Goal: Task Accomplishment & Management: Manage account settings

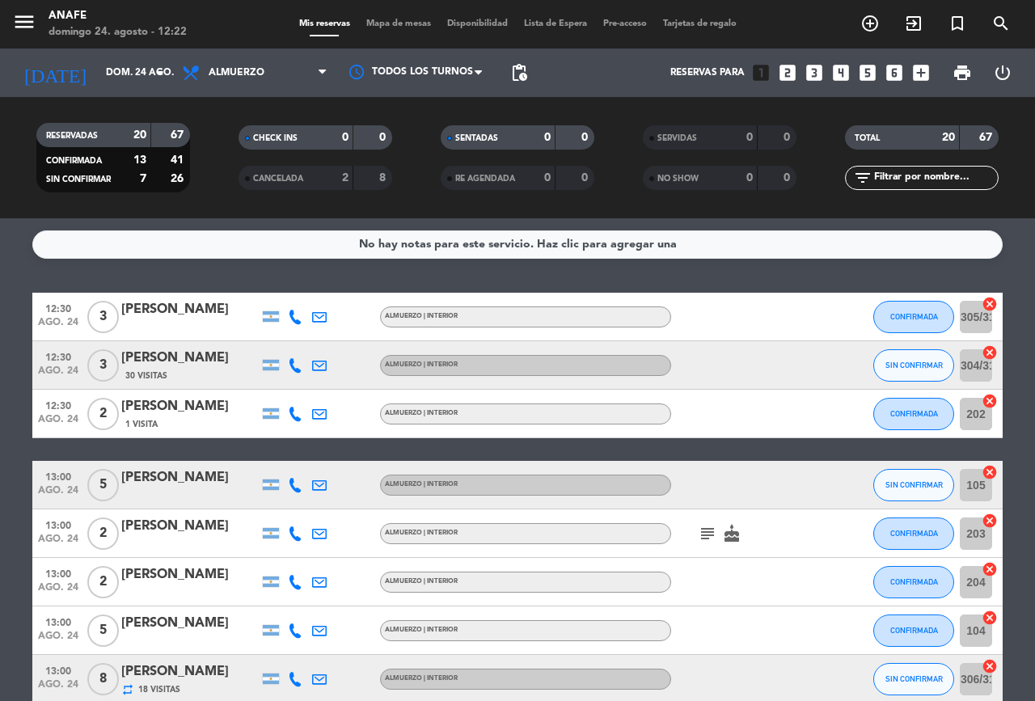
click at [705, 532] on icon "subject" at bounding box center [707, 533] width 19 height 19
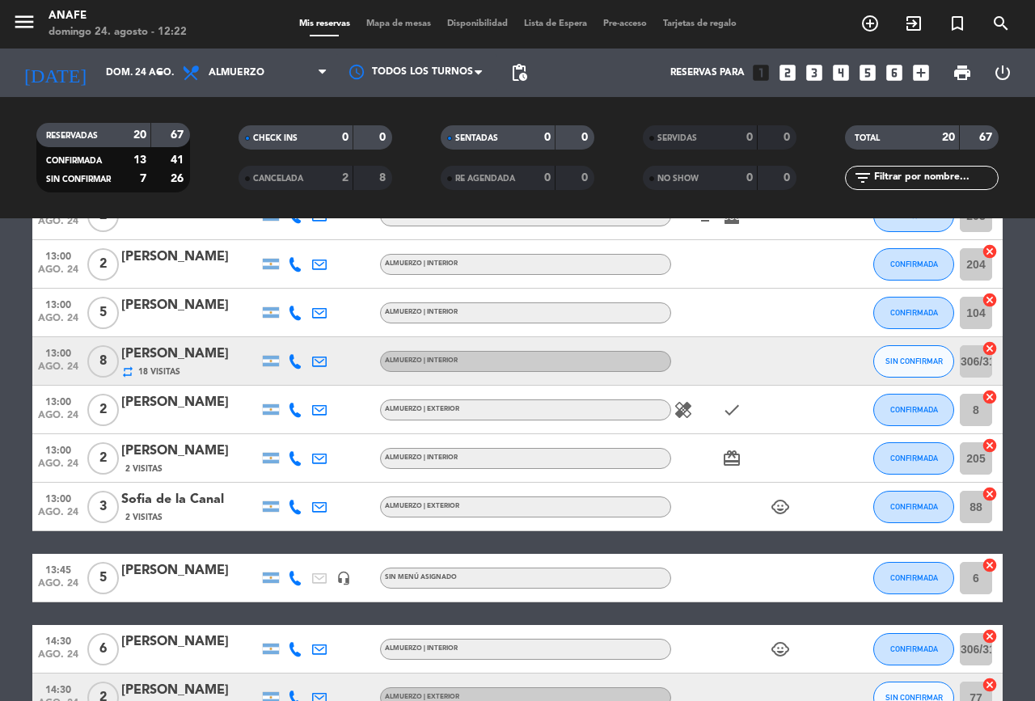
scroll to position [320, 0]
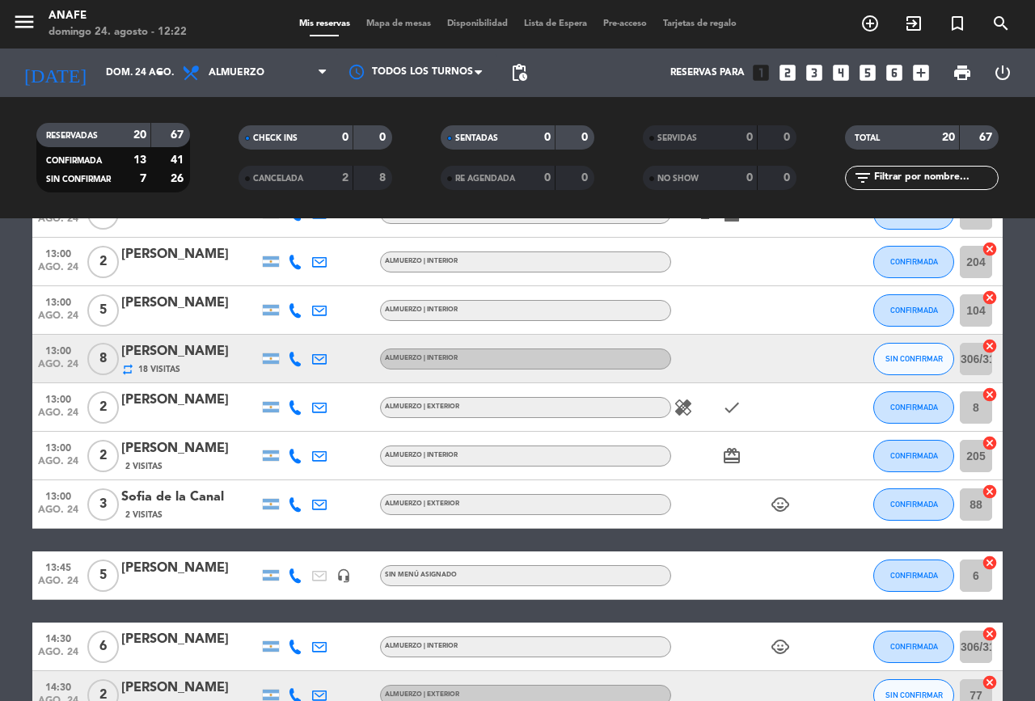
click at [782, 504] on icon "child_care" at bounding box center [779, 504] width 19 height 19
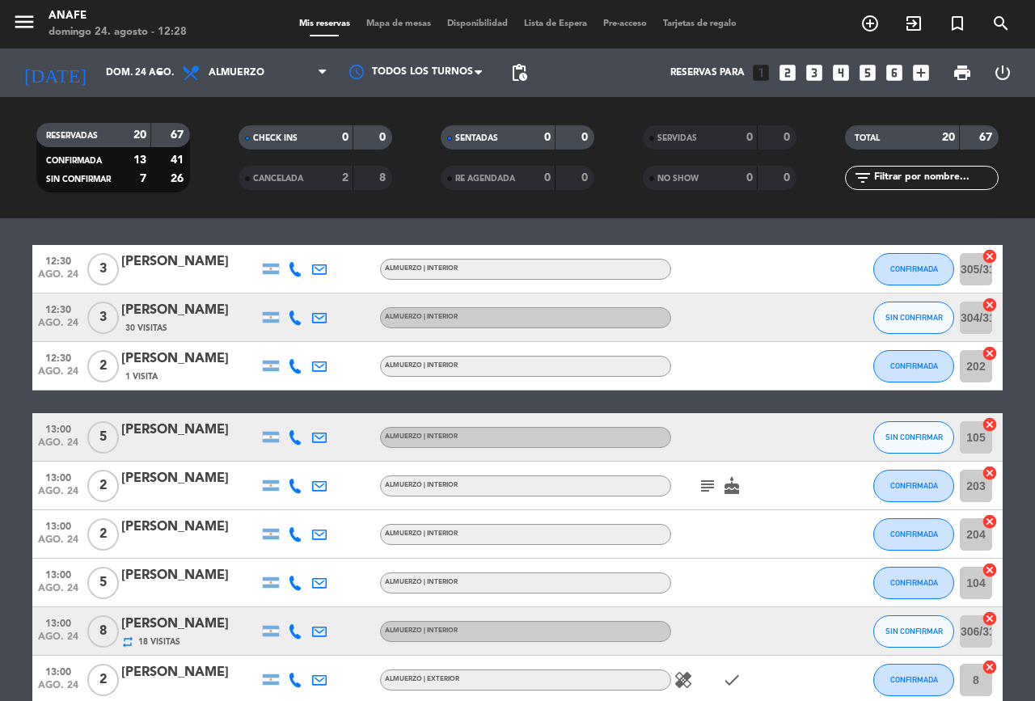
scroll to position [40, 0]
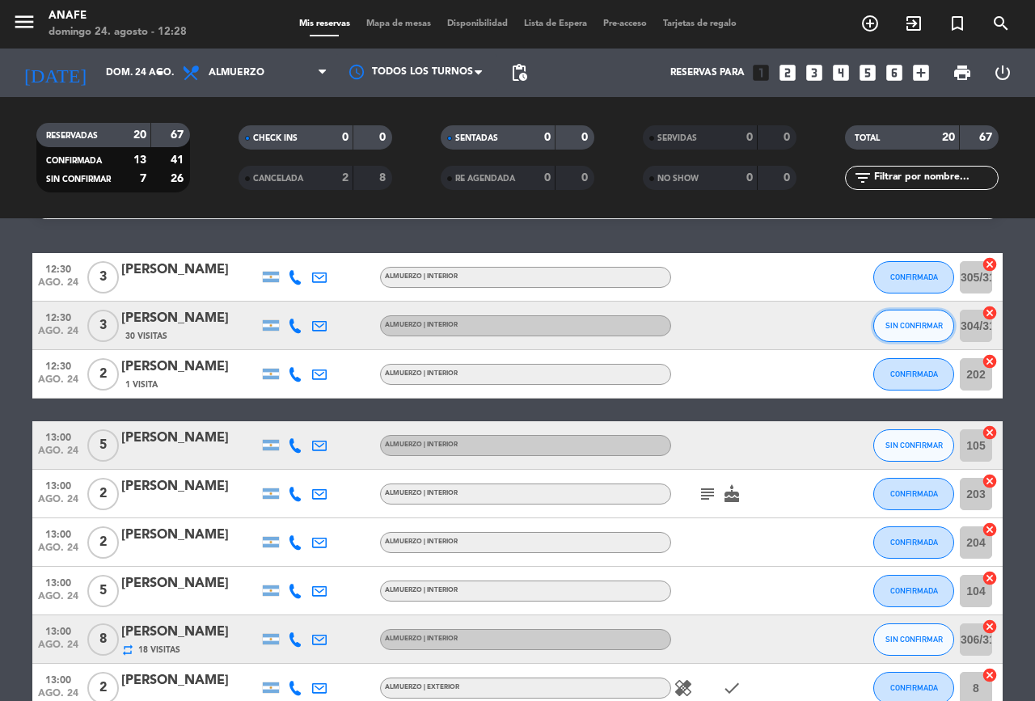
click at [827, 325] on span "SIN CONFIRMAR" at bounding box center [913, 325] width 57 height 9
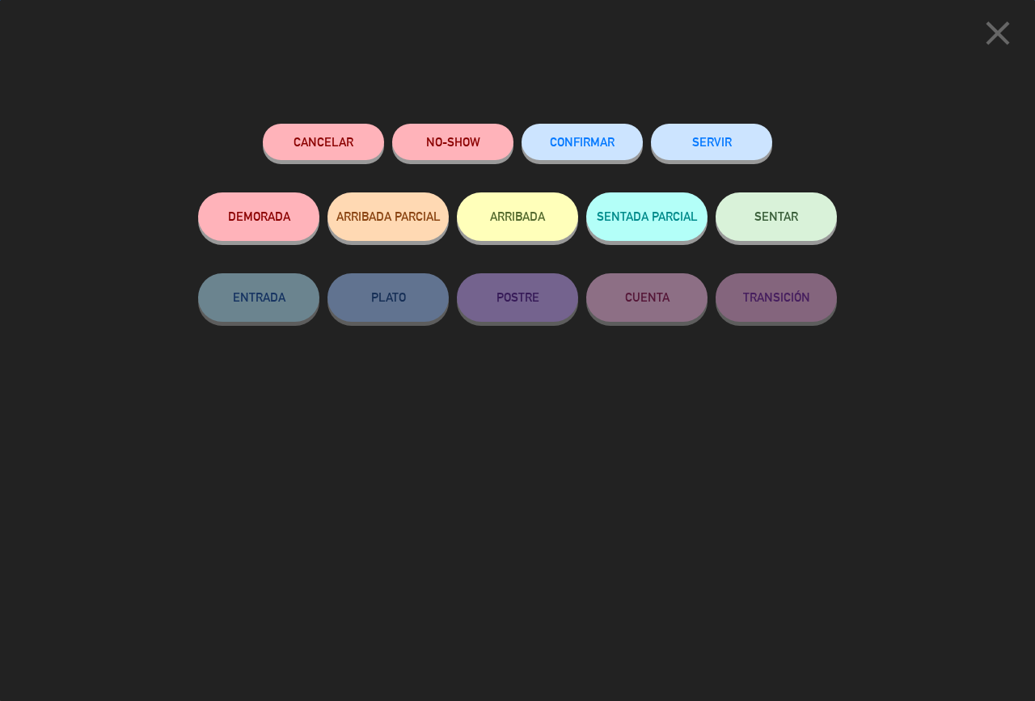
click at [511, 217] on button "ARRIBADA" at bounding box center [517, 216] width 121 height 49
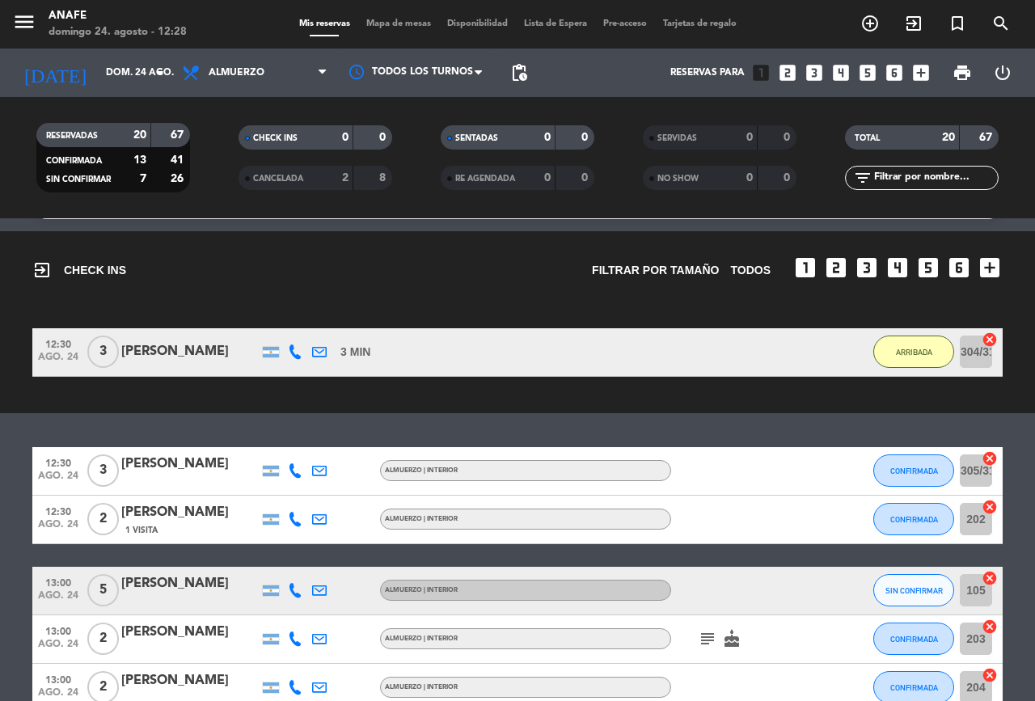
click at [200, 353] on div "[PERSON_NAME]" at bounding box center [189, 351] width 137 height 21
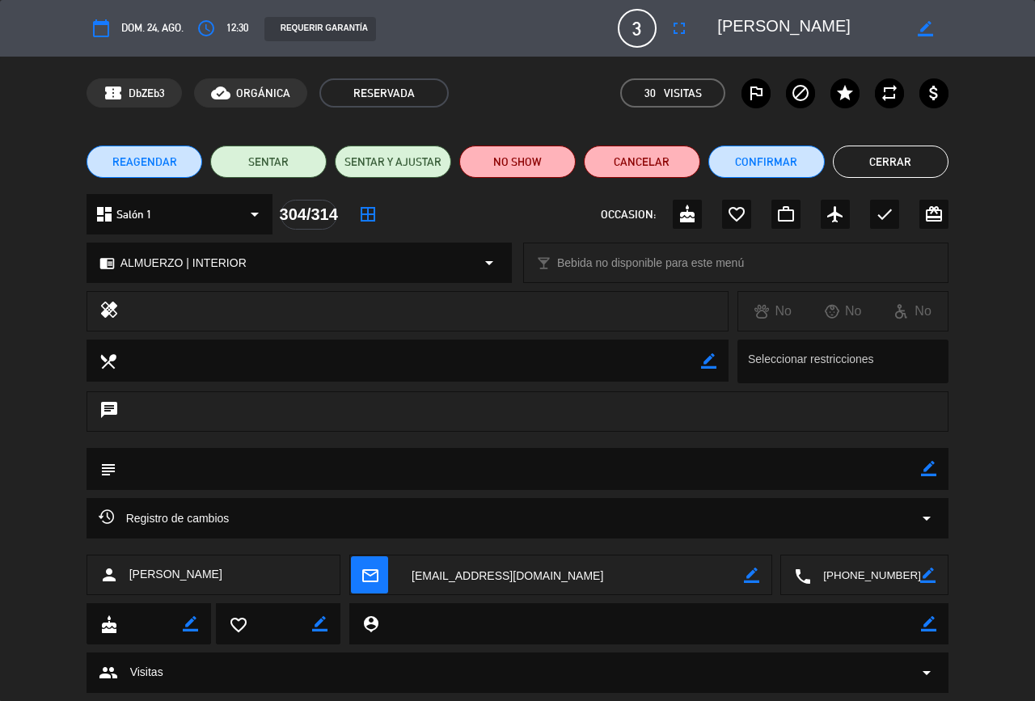
click at [827, 163] on button "Cerrar" at bounding box center [891, 162] width 116 height 32
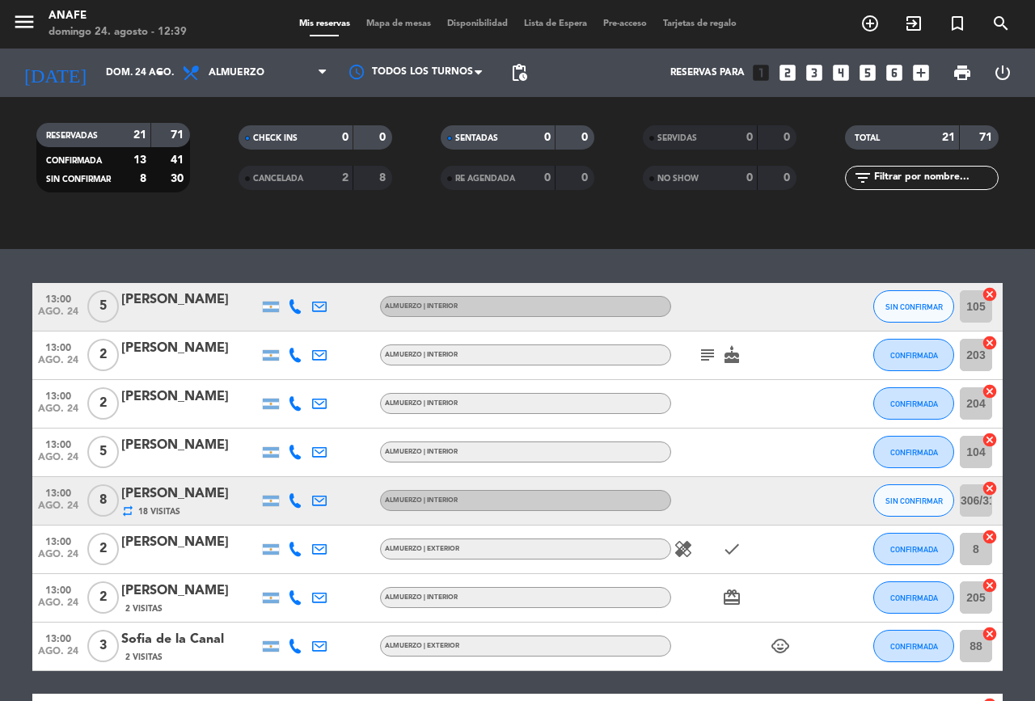
scroll to position [301, 0]
click at [296, 311] on icon at bounding box center [295, 306] width 15 height 15
click at [827, 306] on span "SIN CONFIRMAR" at bounding box center [913, 306] width 57 height 9
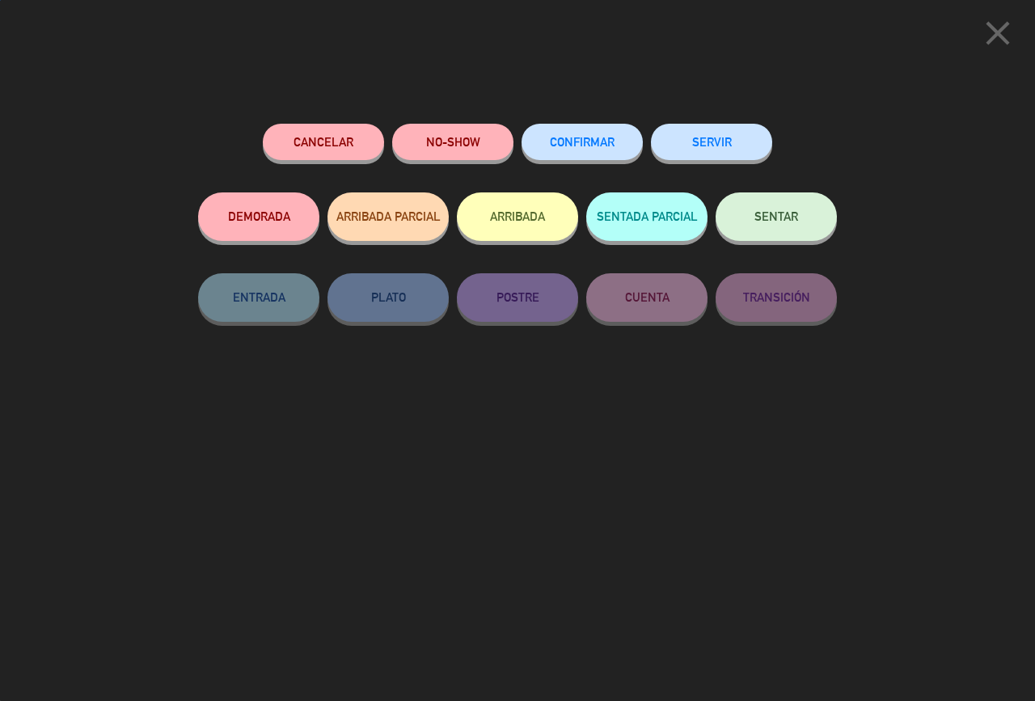
click at [325, 141] on button "Cancelar" at bounding box center [323, 142] width 121 height 36
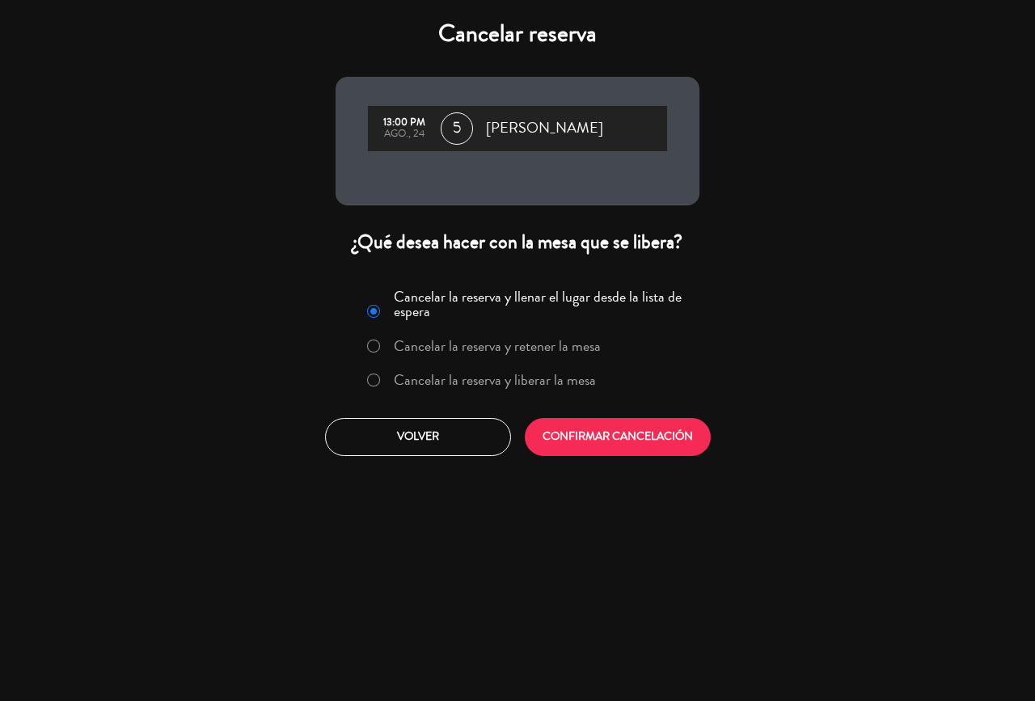
click at [635, 453] on button "CONFIRMAR CANCELACIÓN" at bounding box center [618, 437] width 186 height 38
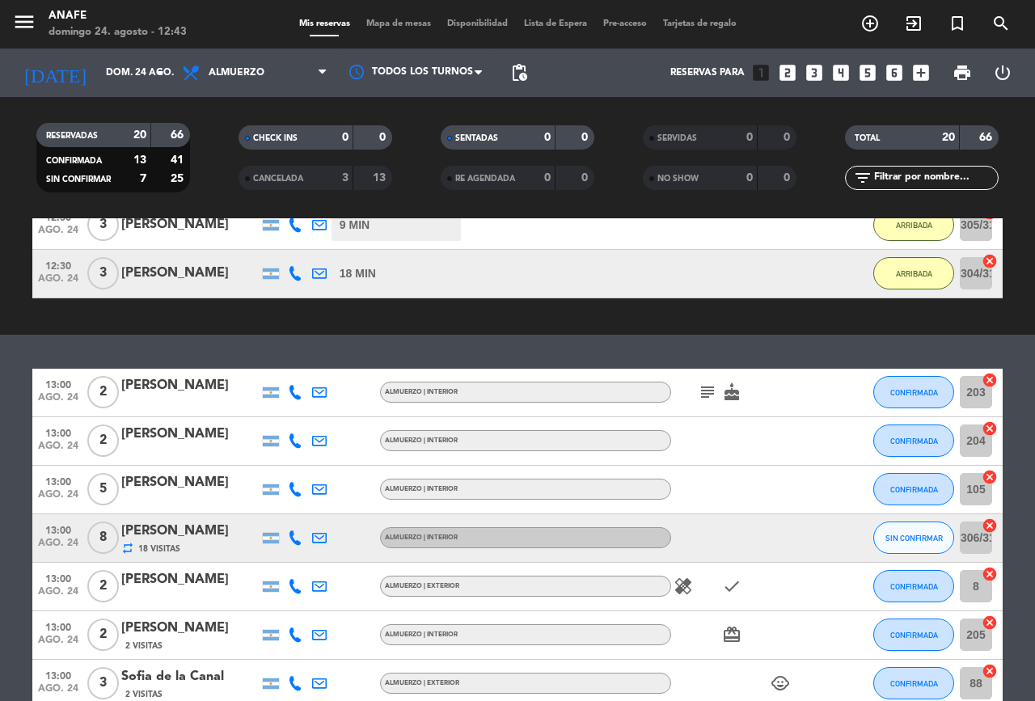
scroll to position [215, 0]
click at [703, 390] on icon "subject" at bounding box center [707, 391] width 19 height 19
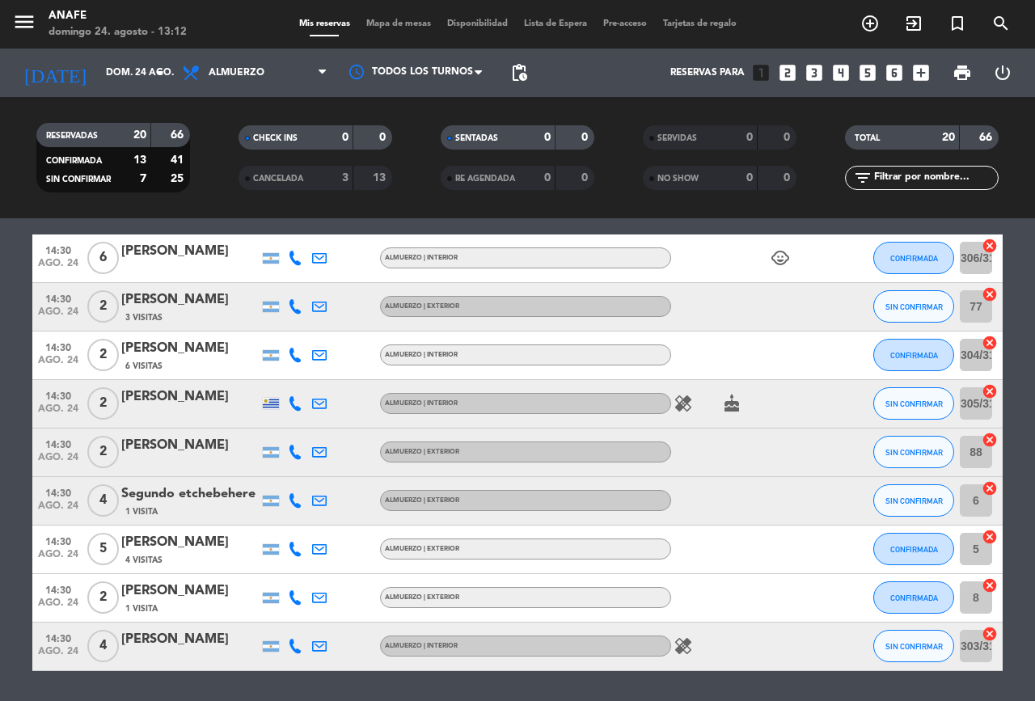
scroll to position [833, 0]
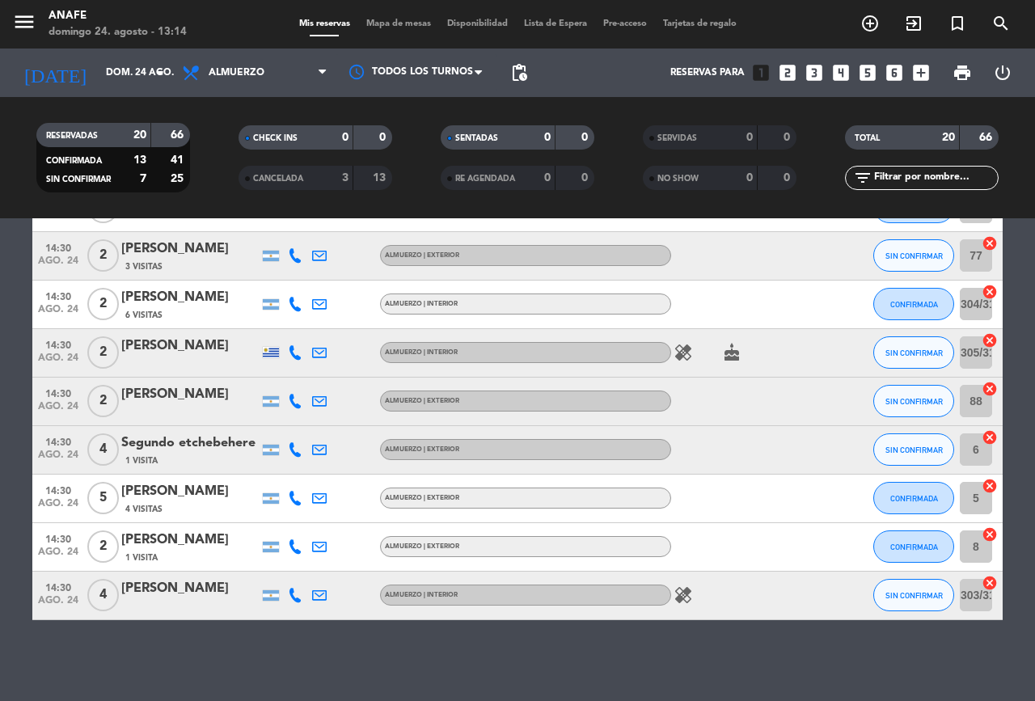
click at [190, 435] on div "Segundo etchebehere" at bounding box center [189, 442] width 137 height 21
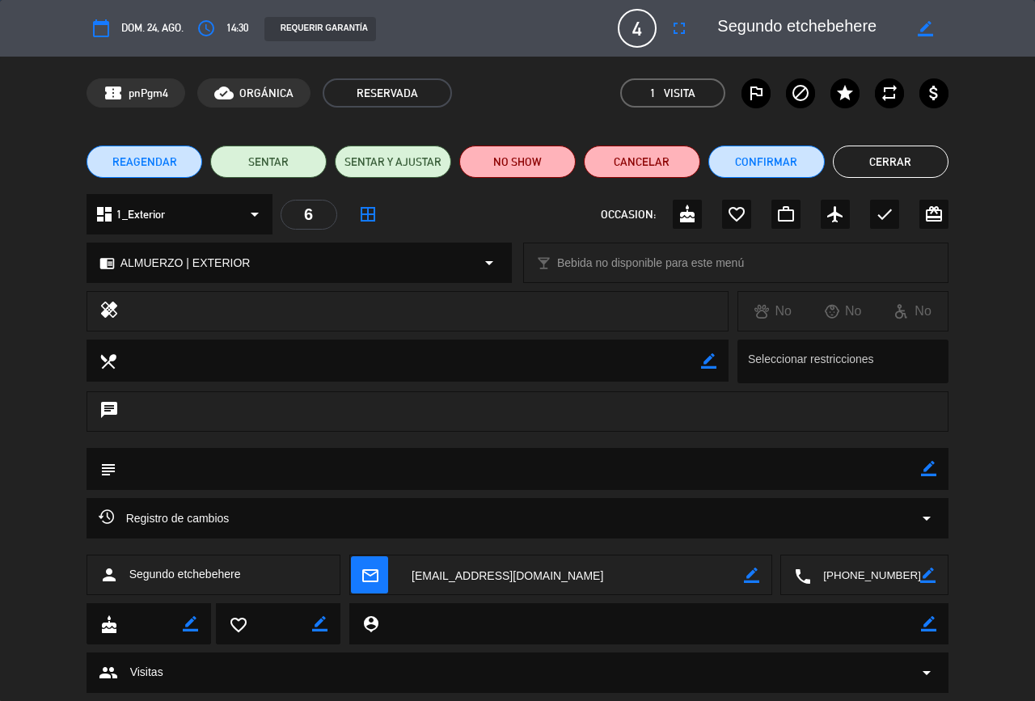
click at [827, 161] on button "Cerrar" at bounding box center [891, 162] width 116 height 32
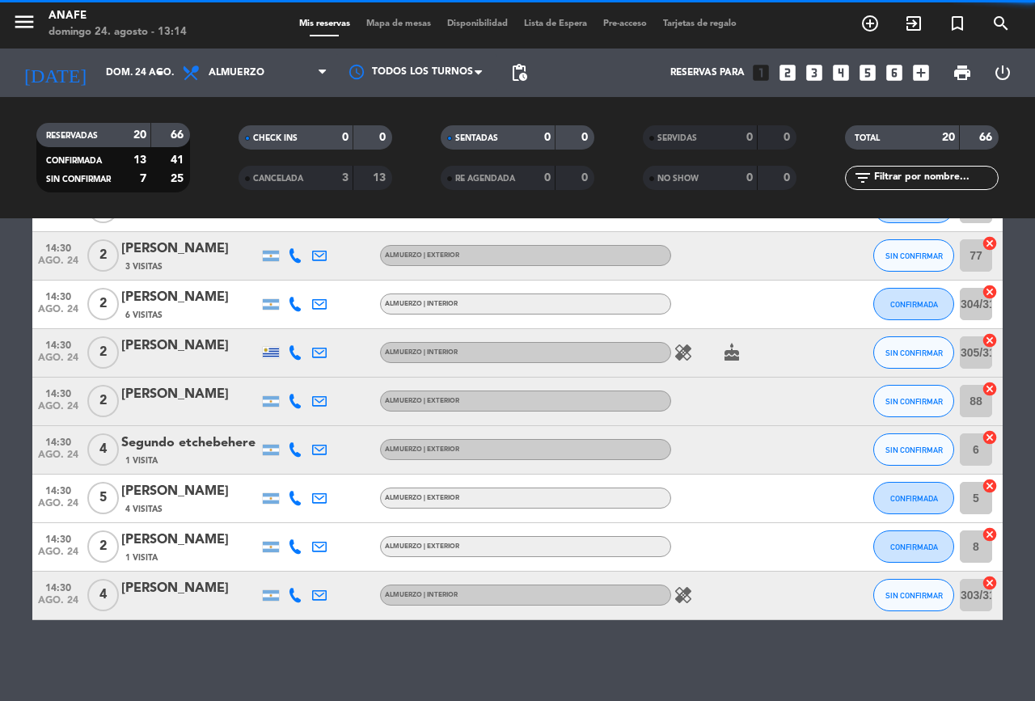
scroll to position [950, 0]
click at [297, 452] on icon at bounding box center [295, 449] width 15 height 15
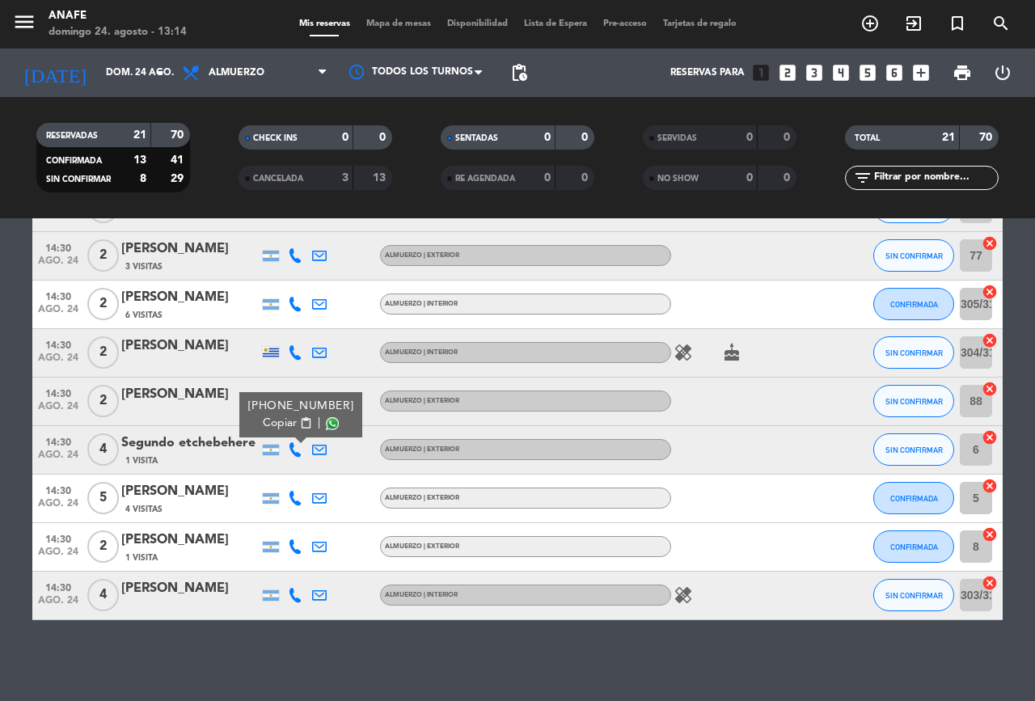
click at [300, 423] on span "content_paste" at bounding box center [306, 423] width 12 height 12
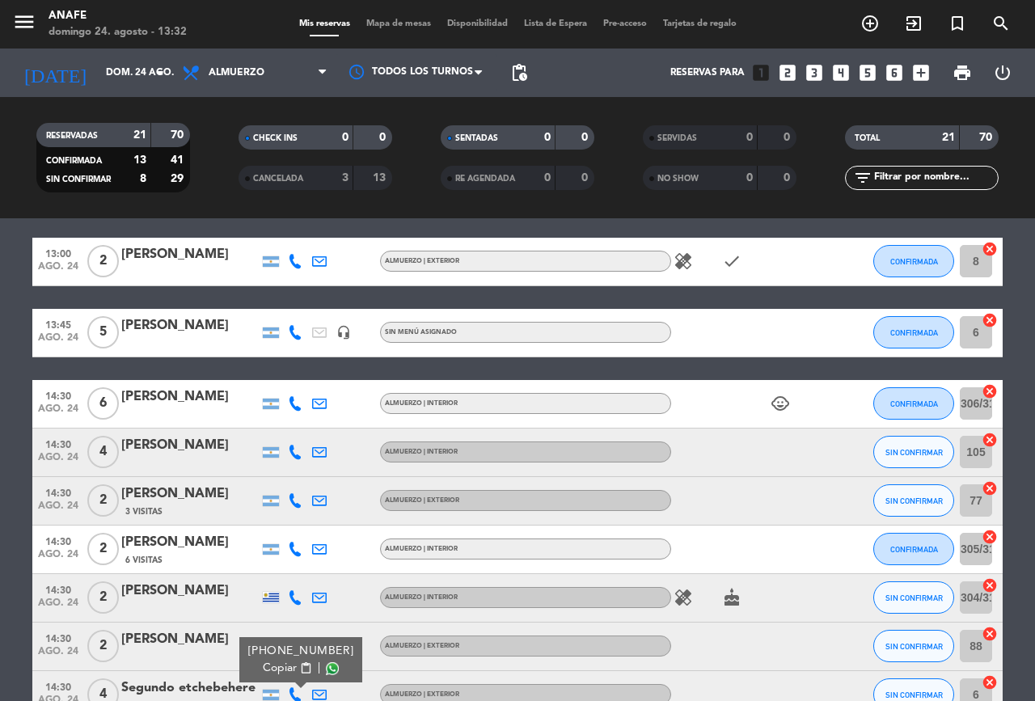
scroll to position [717, 0]
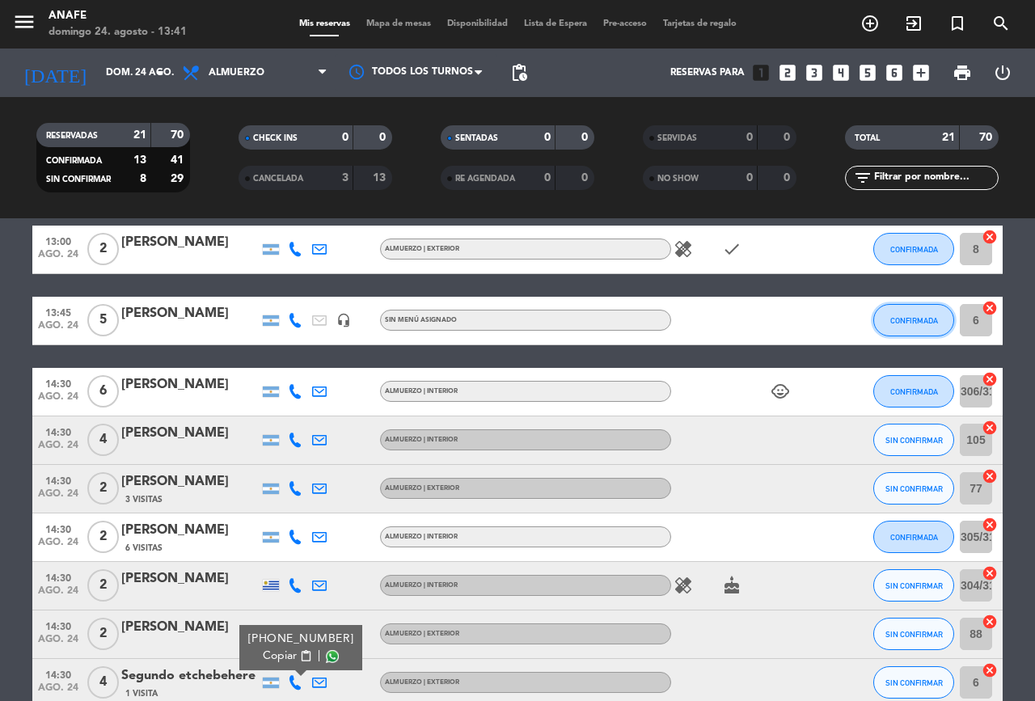
click at [827, 320] on span "CONFIRMADA" at bounding box center [914, 320] width 48 height 9
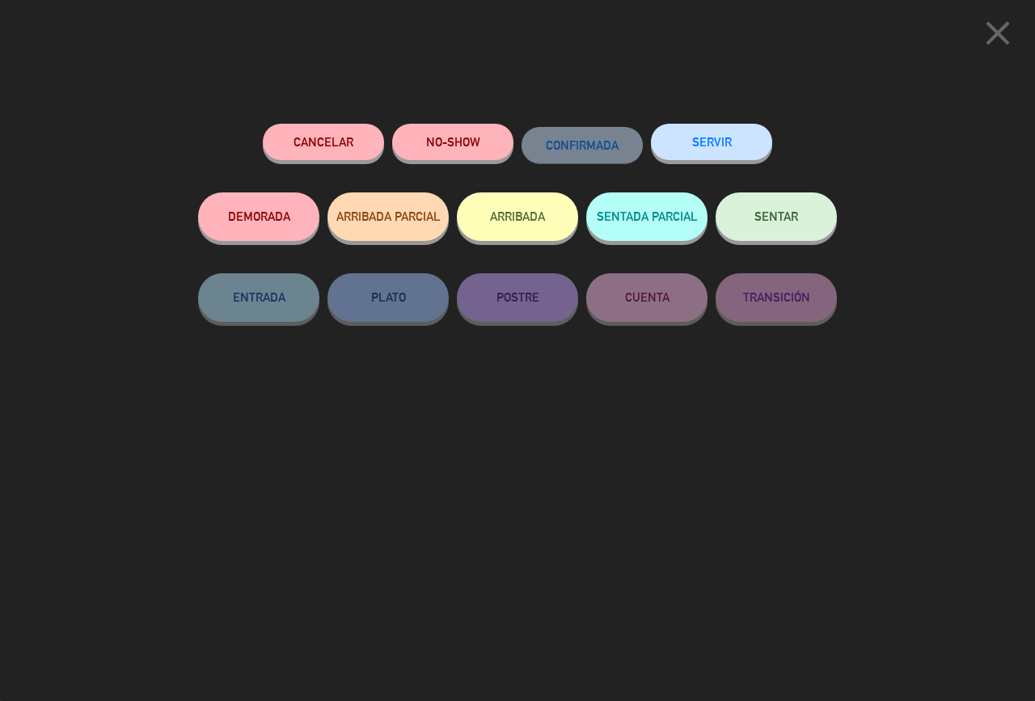
click at [513, 227] on button "ARRIBADA" at bounding box center [517, 216] width 121 height 49
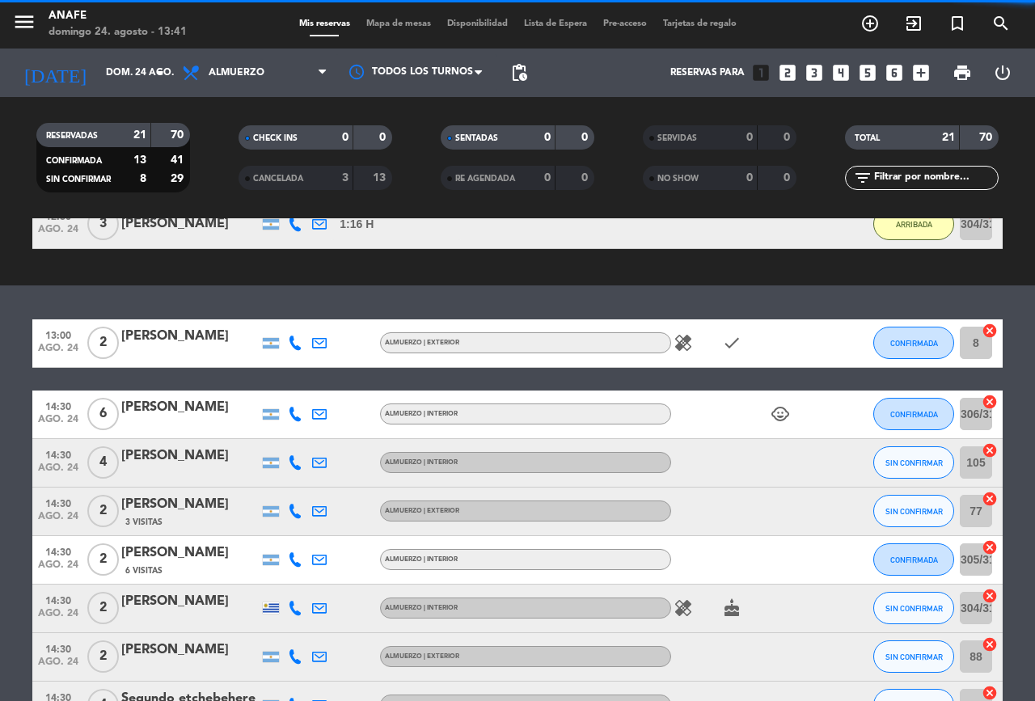
scroll to position [811, 0]
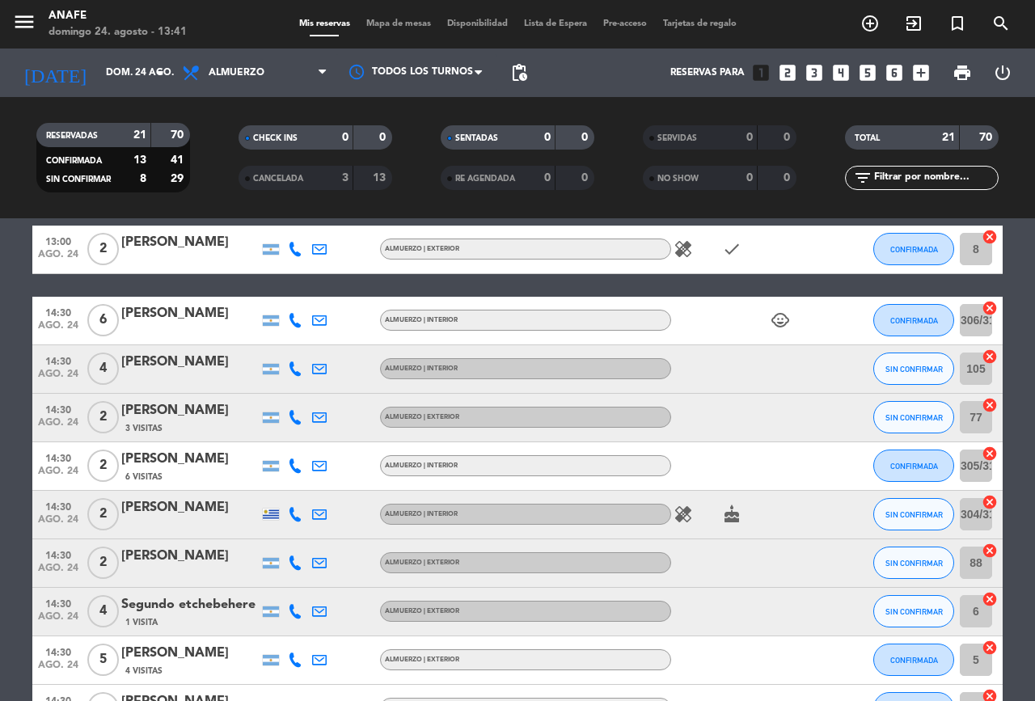
click at [683, 254] on icon "healing" at bounding box center [682, 248] width 19 height 19
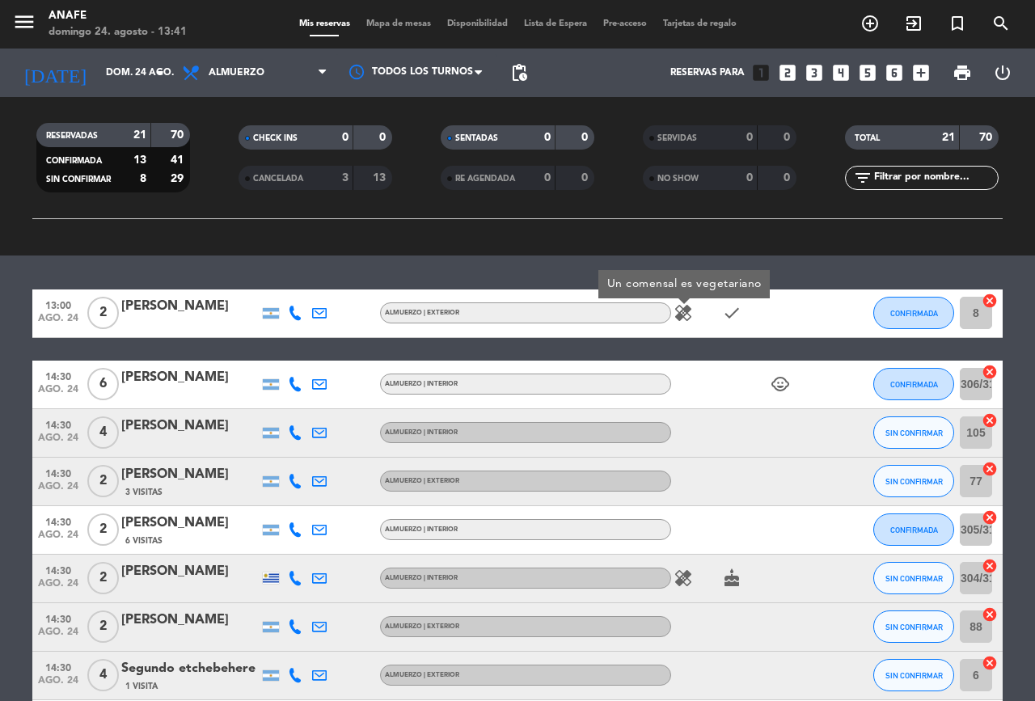
scroll to position [735, 0]
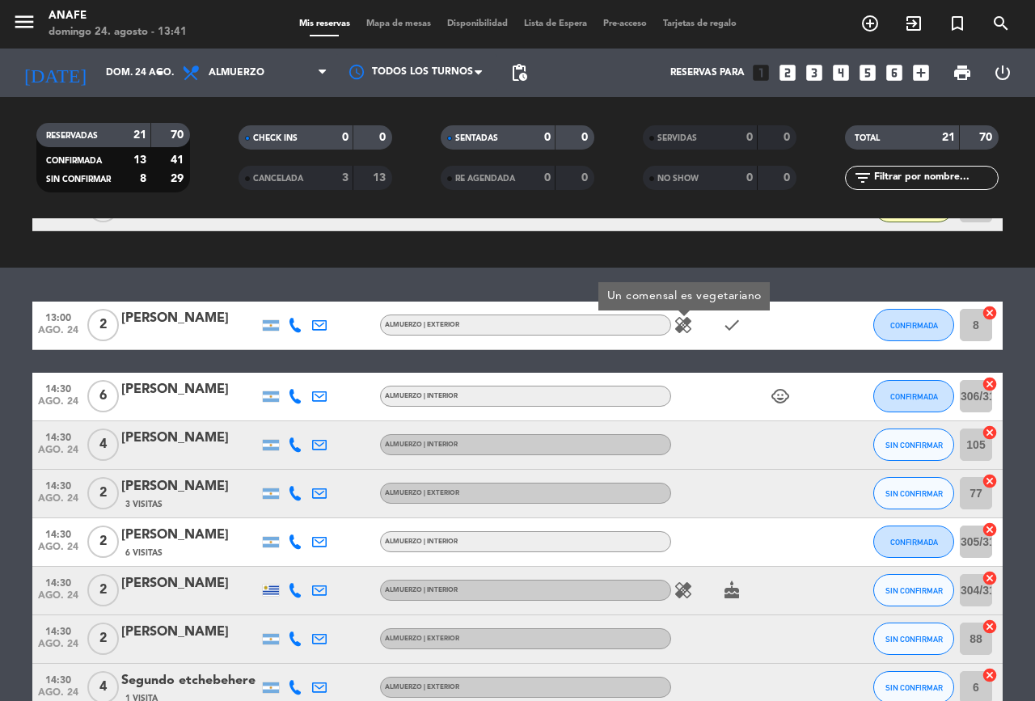
click at [827, 322] on button "CONFIRMADA" at bounding box center [913, 325] width 81 height 32
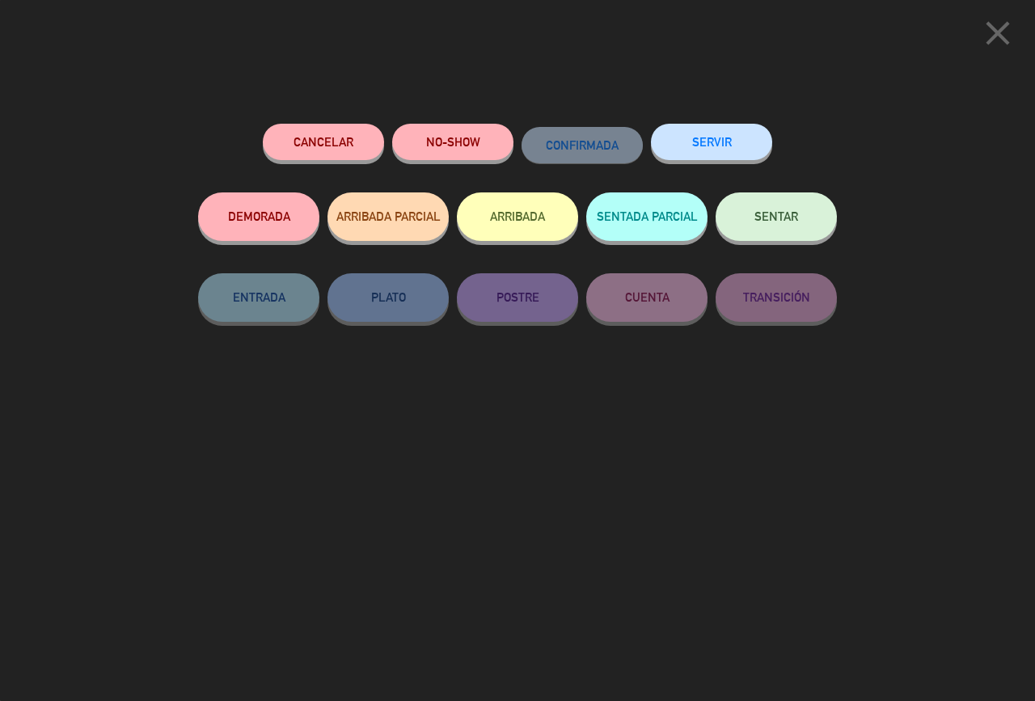
click at [609, 62] on div "close Cancelar NO-SHOW CONFIRMADA SERVIR DEMORADA ARRIBADA PARCIAL ARRIBADA SEN…" at bounding box center [517, 350] width 1035 height 701
